Goal: Navigation & Orientation: Find specific page/section

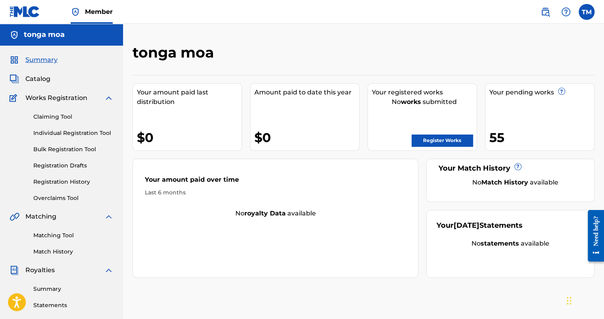
click at [40, 60] on span "Summary" at bounding box center [41, 60] width 32 height 10
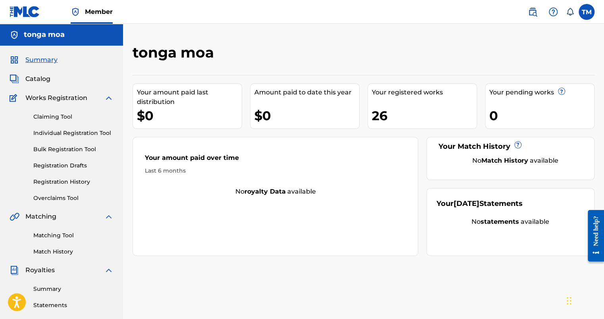
click at [47, 116] on link "Claiming Tool" at bounding box center [73, 117] width 80 height 8
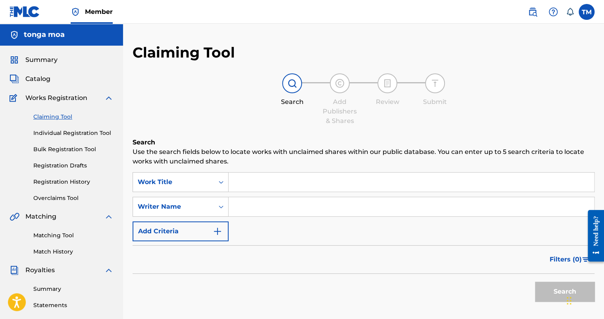
click at [52, 96] on span "Works Registration" at bounding box center [56, 98] width 62 height 10
click at [107, 97] on img at bounding box center [109, 98] width 10 height 10
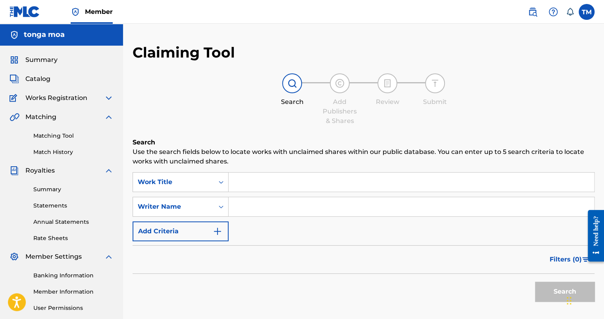
click at [57, 205] on link "Statements" at bounding box center [73, 206] width 80 height 8
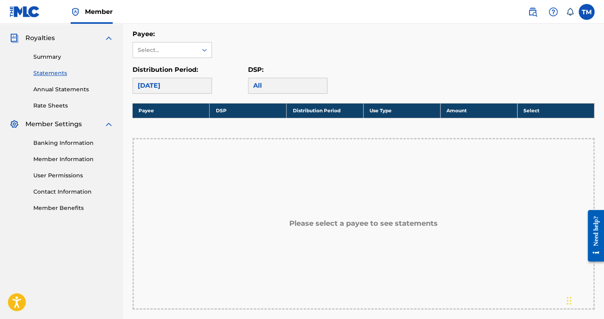
scroll to position [79, 0]
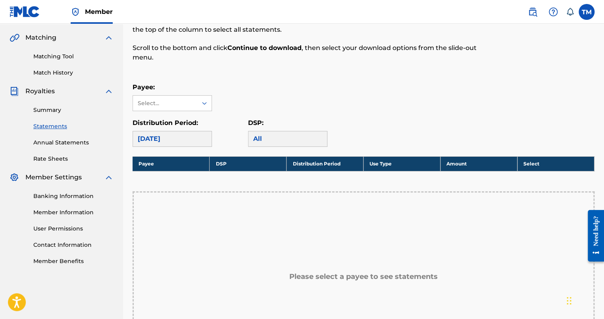
click at [109, 176] on img at bounding box center [109, 178] width 10 height 10
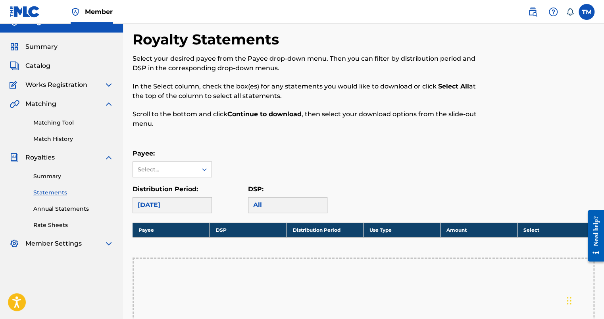
scroll to position [0, 0]
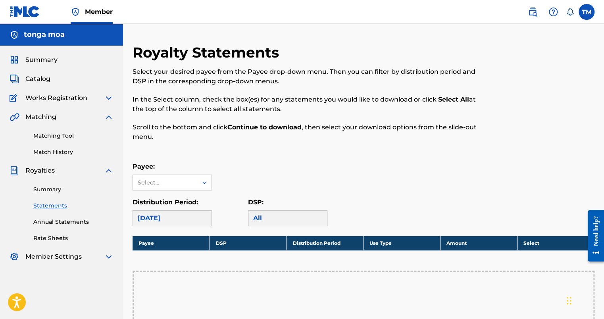
click at [33, 79] on span "Catalog" at bounding box center [37, 79] width 25 height 10
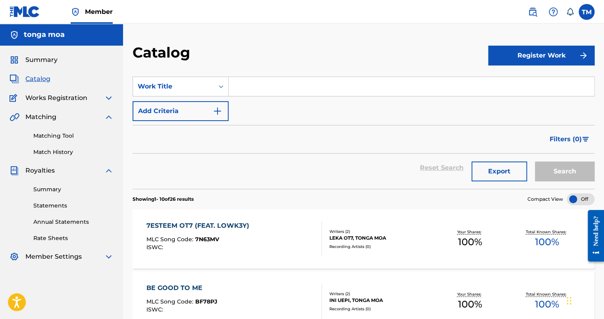
click at [52, 135] on link "Matching Tool" at bounding box center [73, 136] width 80 height 8
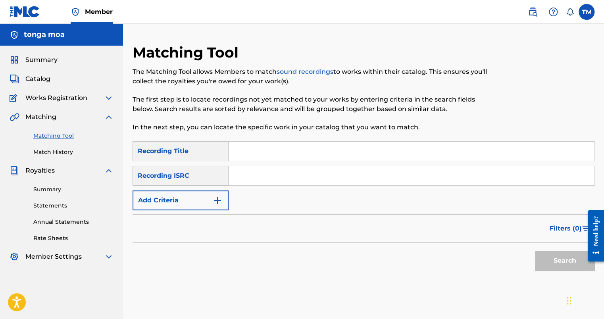
click at [51, 117] on span "Matching" at bounding box center [40, 117] width 31 height 10
click at [52, 154] on link "Match History" at bounding box center [73, 152] width 80 height 8
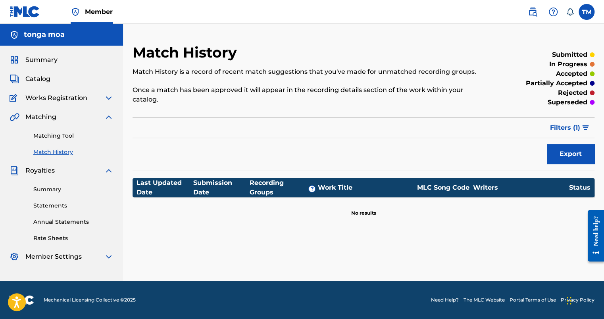
click at [37, 171] on span "Royalties" at bounding box center [39, 171] width 29 height 10
click at [54, 238] on link "Rate Sheets" at bounding box center [73, 238] width 80 height 8
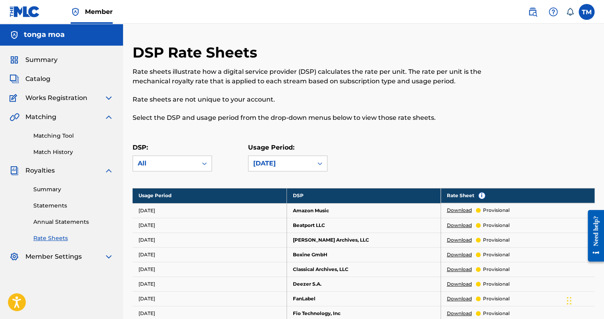
click at [109, 171] on img at bounding box center [109, 171] width 10 height 10
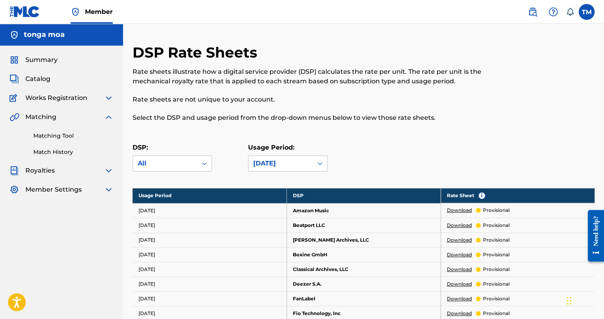
click at [46, 57] on span "Summary" at bounding box center [41, 60] width 32 height 10
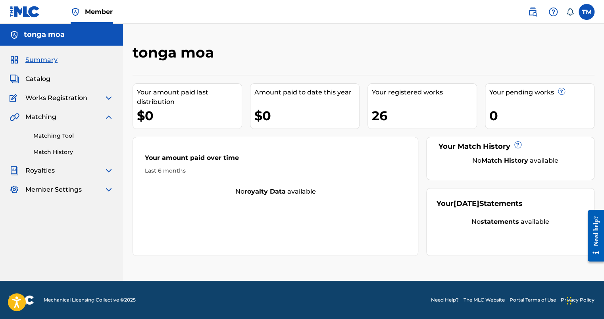
click at [538, 14] on link at bounding box center [533, 12] width 16 height 16
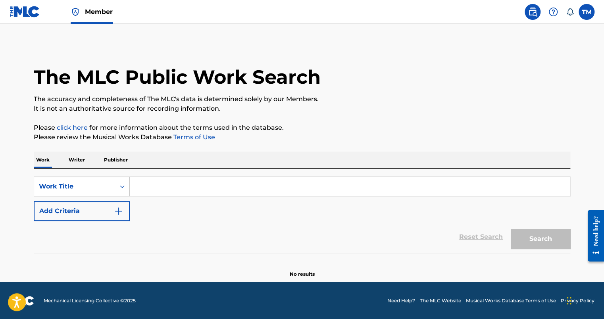
click at [532, 12] on img at bounding box center [533, 12] width 10 height 10
click at [94, 10] on span "Member" at bounding box center [99, 11] width 28 height 9
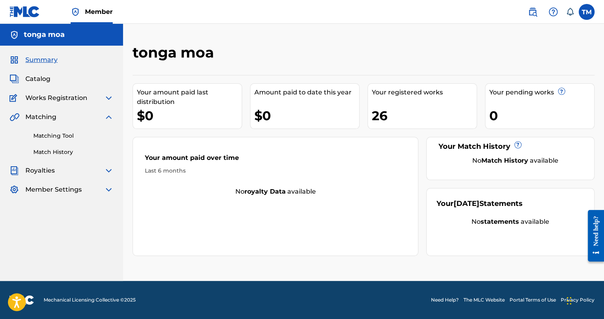
click at [38, 80] on span "Catalog" at bounding box center [37, 79] width 25 height 10
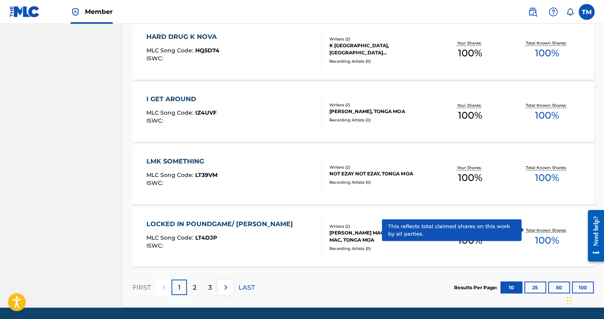
scroll to position [589, 0]
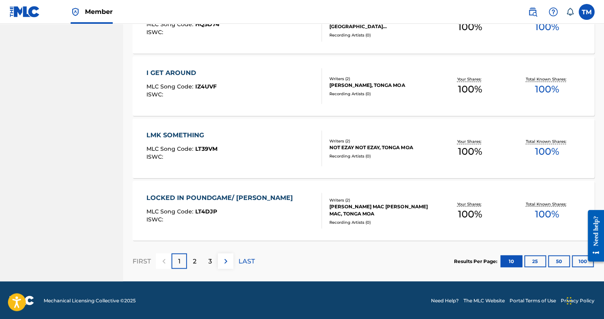
click at [553, 260] on button "50" at bounding box center [559, 261] width 22 height 12
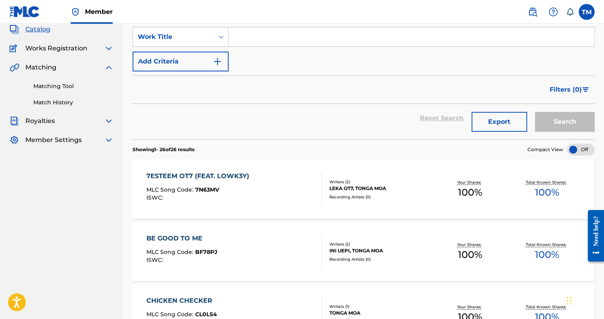
scroll to position [0, 0]
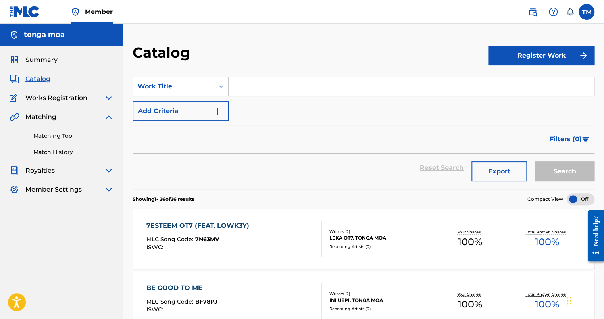
click at [53, 95] on span "Works Registration" at bounding box center [56, 98] width 62 height 10
click at [45, 56] on span "Summary" at bounding box center [41, 60] width 32 height 10
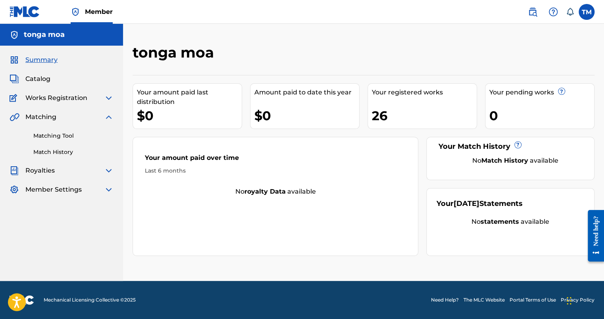
click at [42, 84] on div "Summary Catalog Works Registration Claiming Tool Individual Registration Tool B…" at bounding box center [61, 125] width 123 height 158
click at [41, 80] on span "Catalog" at bounding box center [37, 79] width 25 height 10
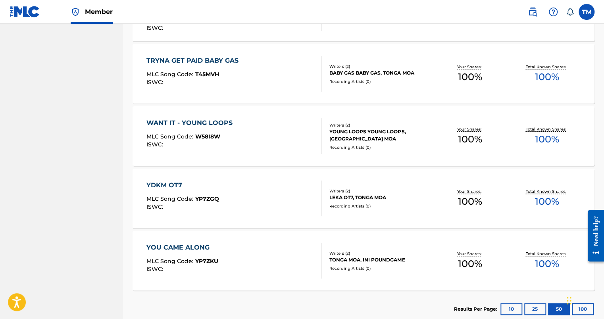
scroll to position [1582, 0]
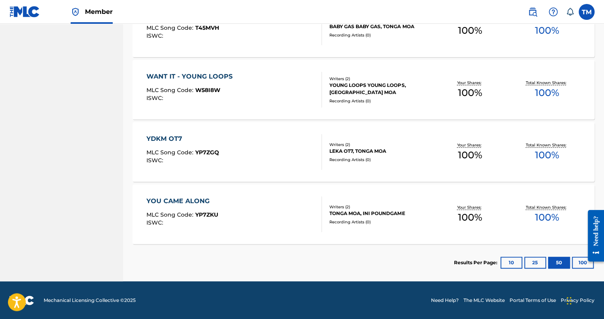
click at [532, 263] on button "25" at bounding box center [535, 263] width 22 height 12
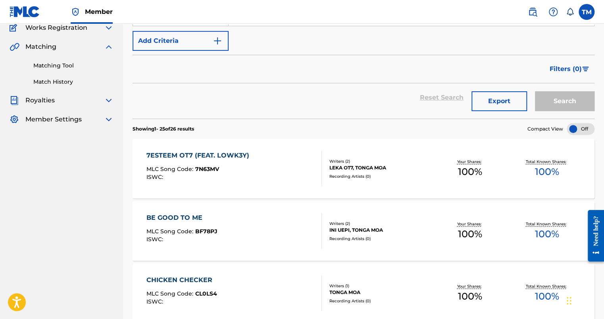
scroll to position [119, 0]
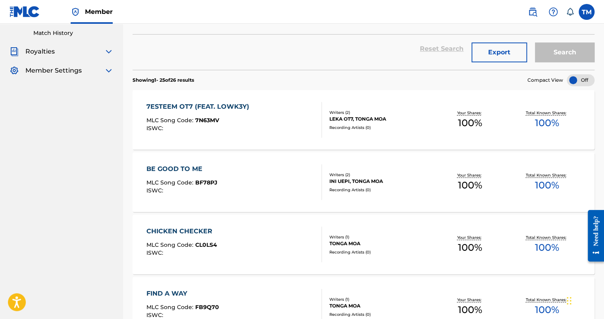
click at [554, 187] on span "100 %" at bounding box center [547, 185] width 24 height 14
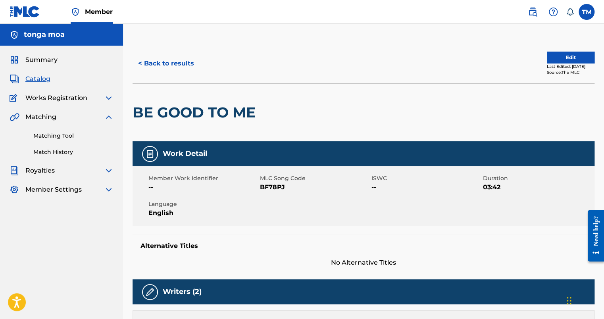
click at [33, 79] on span "Catalog" at bounding box center [37, 79] width 25 height 10
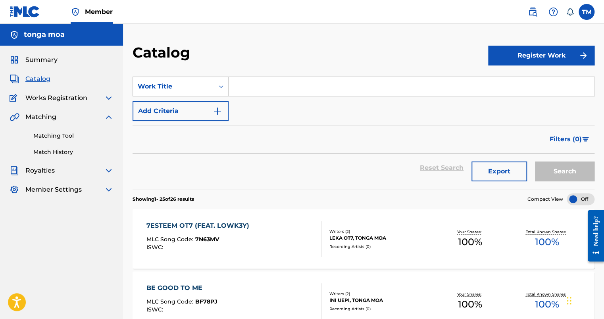
click at [108, 192] on img at bounding box center [109, 190] width 10 height 10
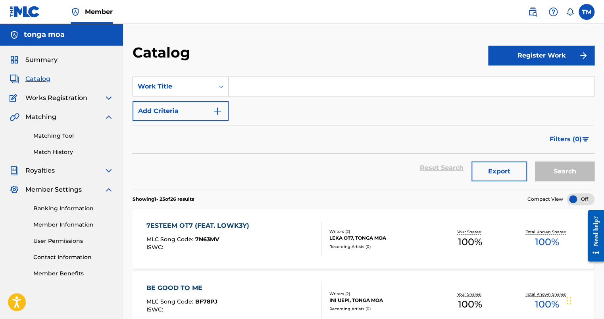
click at [73, 208] on link "Banking Information" at bounding box center [73, 208] width 80 height 8
